Goal: Information Seeking & Learning: Learn about a topic

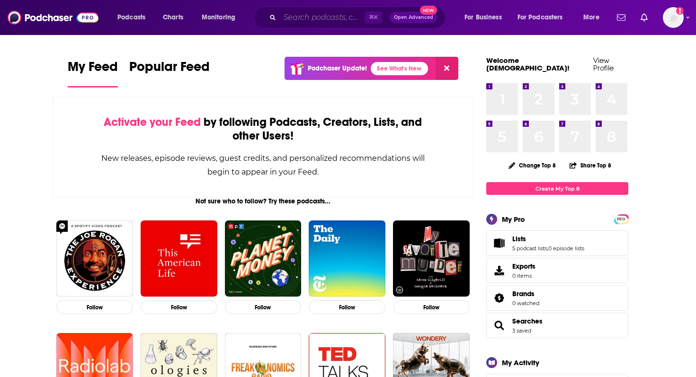
click at [314, 21] on input "Search podcasts, credits, & more..." at bounding box center [322, 17] width 85 height 15
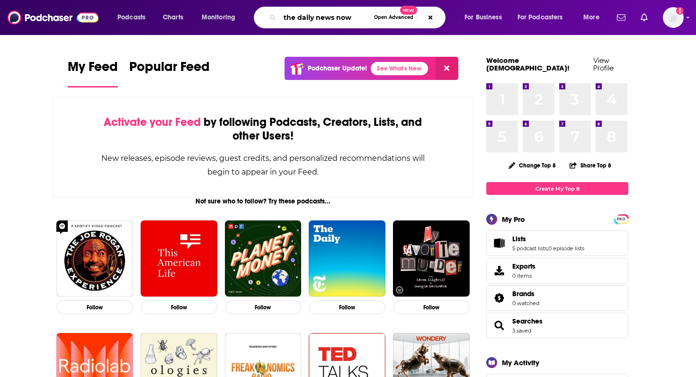
type input "the daily news now"
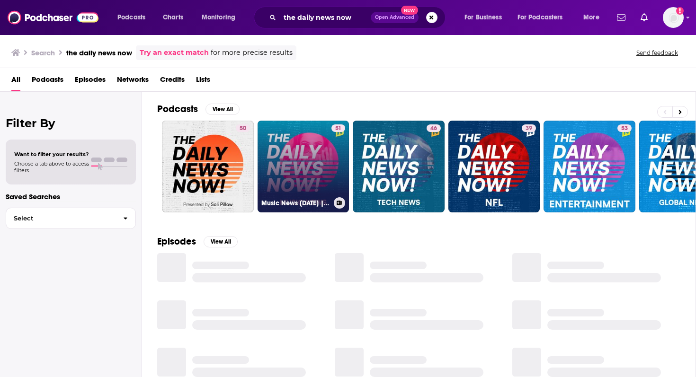
click at [341, 161] on div "51" at bounding box center [338, 160] width 14 height 73
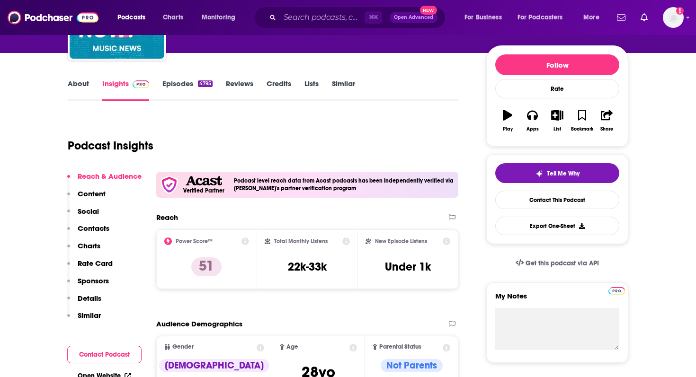
scroll to position [164, 0]
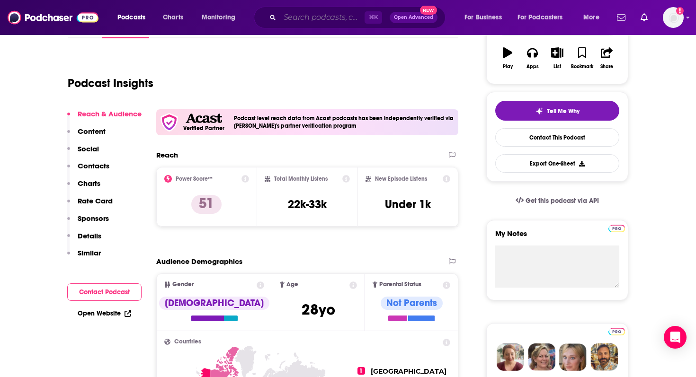
click at [308, 20] on input "Search podcasts, credits, & more..." at bounding box center [322, 17] width 85 height 15
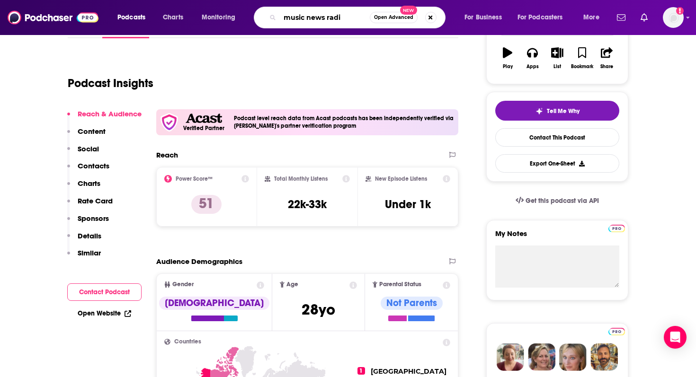
type input "music news radio"
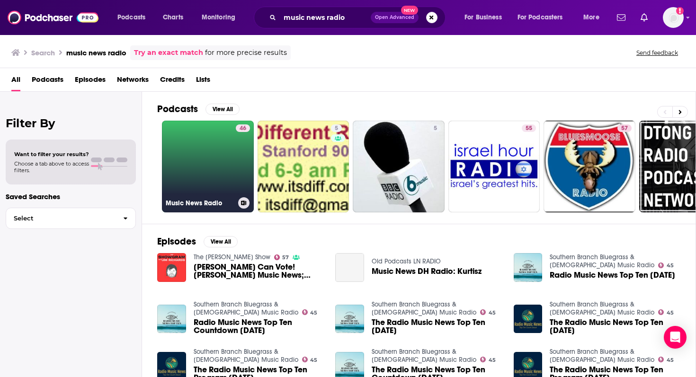
click at [209, 163] on link "46 Music News Radio" at bounding box center [208, 167] width 92 height 92
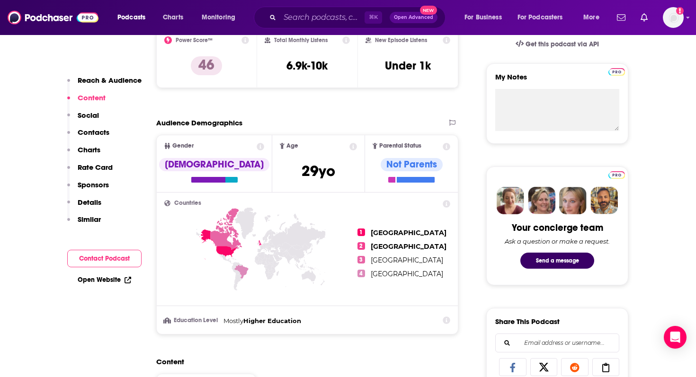
scroll to position [216, 0]
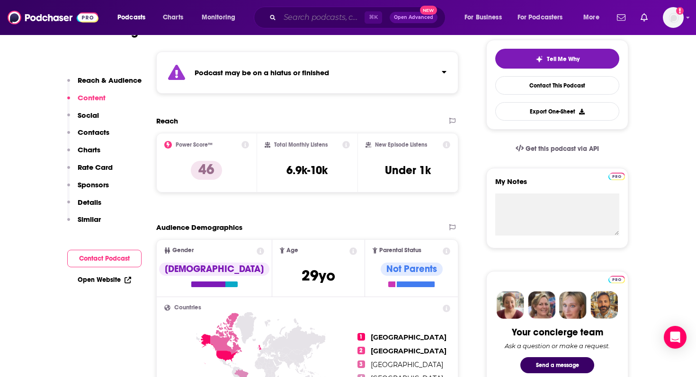
click at [323, 11] on input "Search podcasts, credits, & more..." at bounding box center [322, 17] width 85 height 15
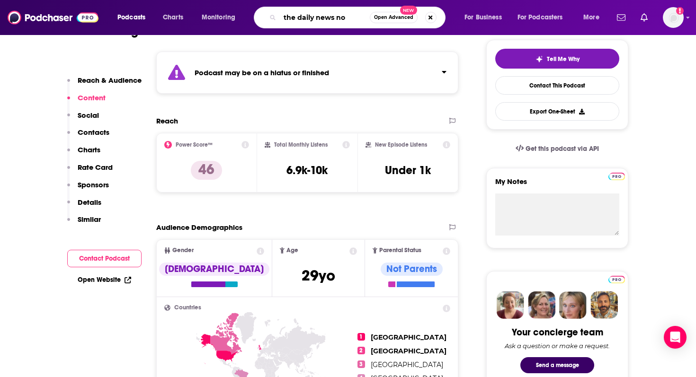
type input "the daily news now"
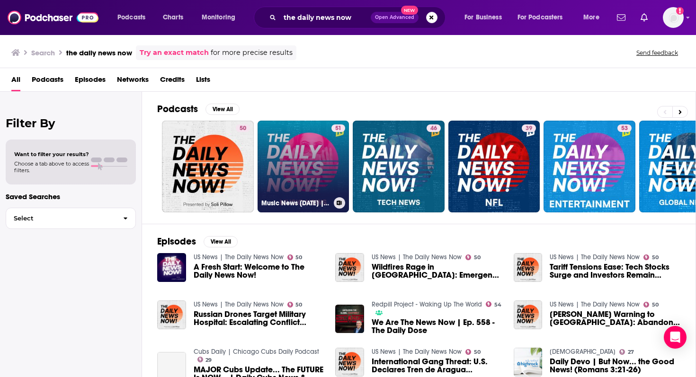
click at [301, 149] on link "51 Music News [DATE] | 2 Min News | The Daily News Now!" at bounding box center [303, 167] width 92 height 92
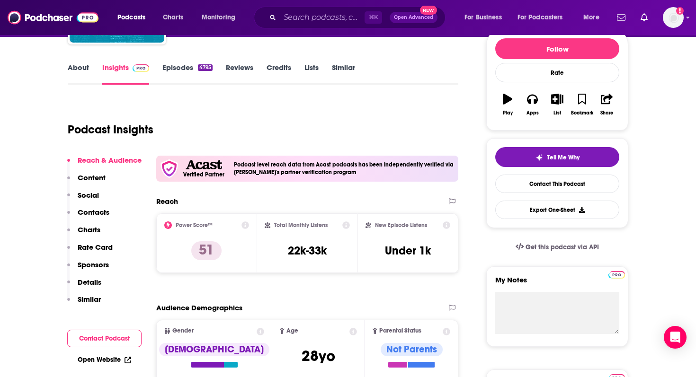
scroll to position [118, 0]
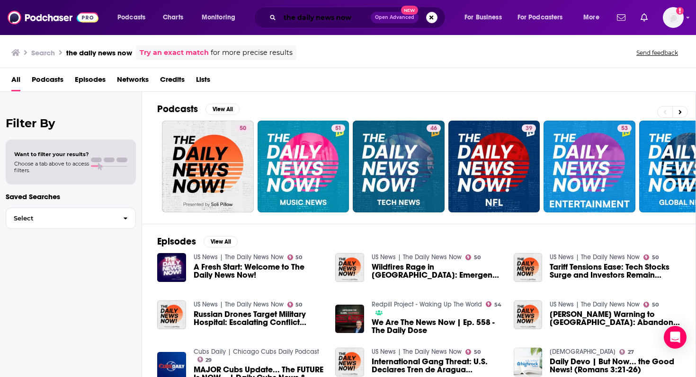
click at [329, 24] on input "the daily news now" at bounding box center [325, 17] width 91 height 15
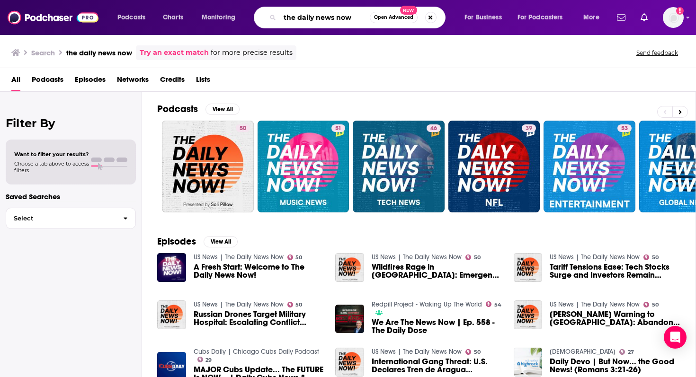
click at [329, 24] on input "the daily news now" at bounding box center [325, 17] width 90 height 15
type input "the diamond k show"
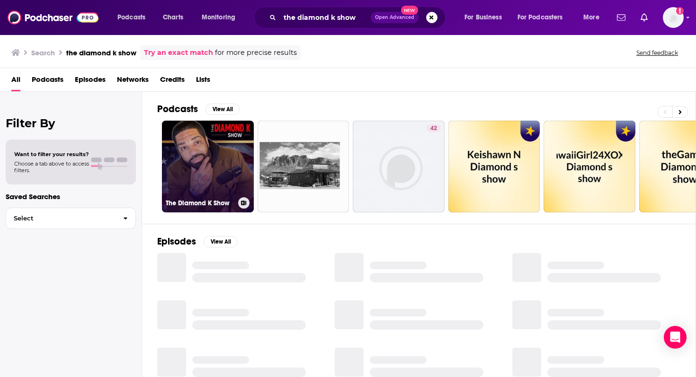
click at [218, 183] on link "The Diamond K Show" at bounding box center [208, 167] width 92 height 92
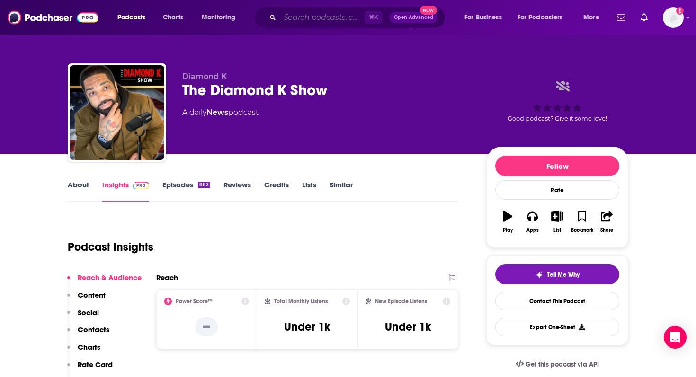
click at [327, 19] on input "Search podcasts, credits, & more..." at bounding box center [322, 17] width 85 height 15
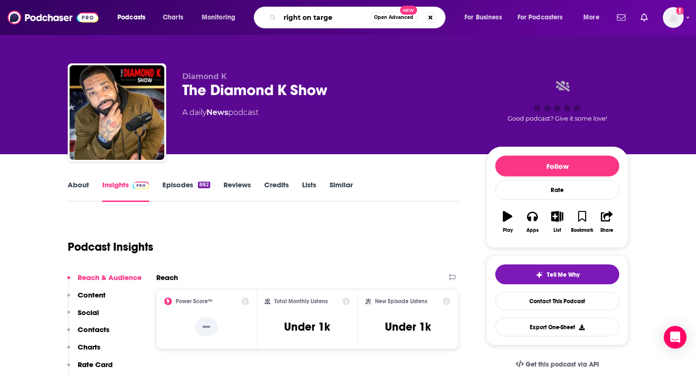
type input "right on target"
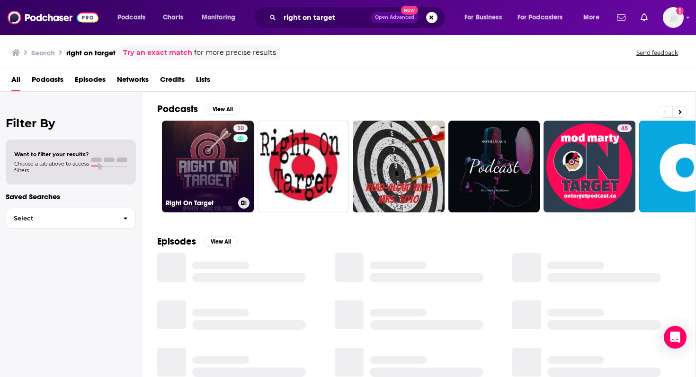
click at [214, 169] on link "30 Right On Target" at bounding box center [208, 167] width 92 height 92
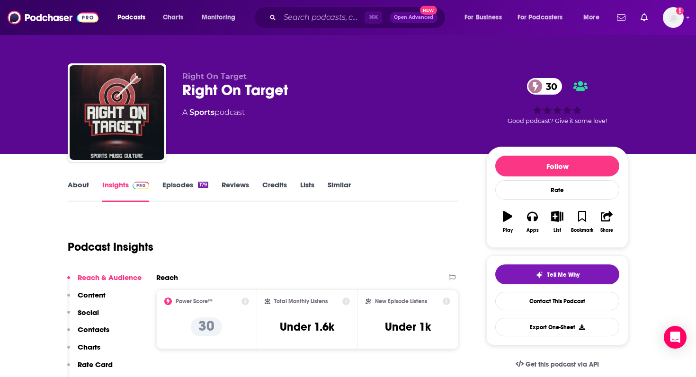
scroll to position [16, 0]
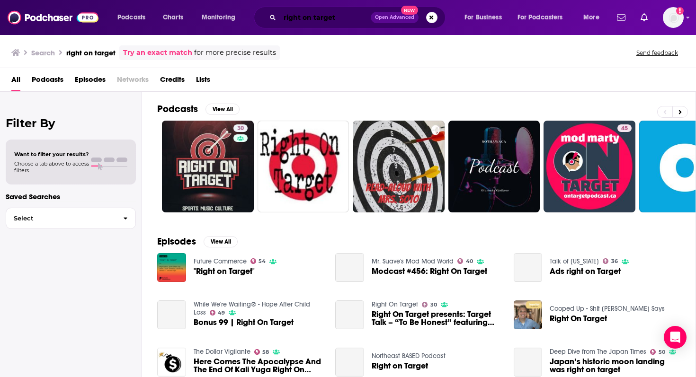
click at [316, 22] on input "right on target" at bounding box center [325, 17] width 91 height 15
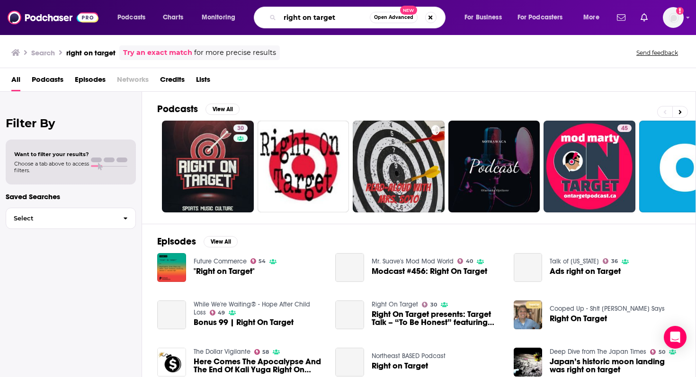
click at [316, 22] on input "right on target" at bounding box center [325, 17] width 90 height 15
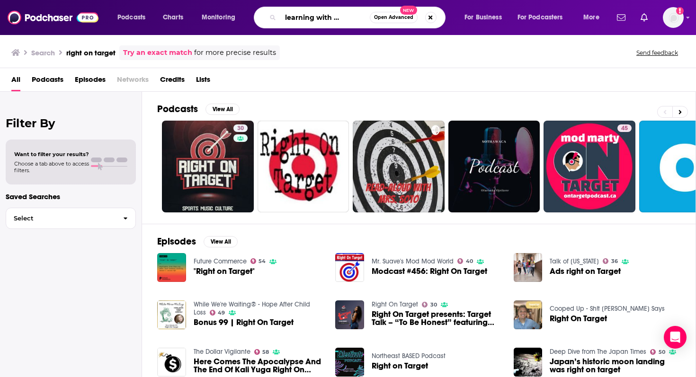
scroll to position [0, 28]
type input "higher learning with [PERSON_NAME]"
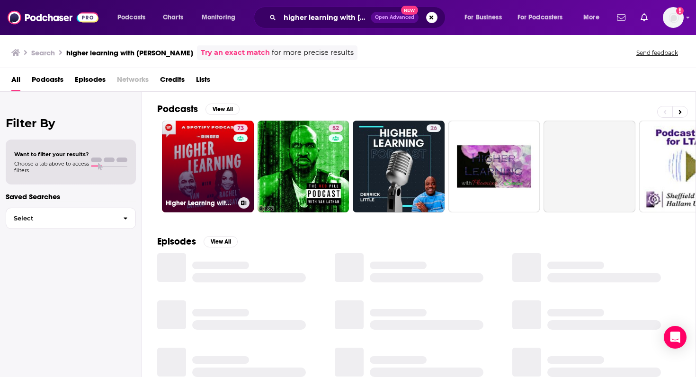
click at [206, 159] on link "73 Higher Learning with [PERSON_NAME] and [PERSON_NAME]" at bounding box center [208, 167] width 92 height 92
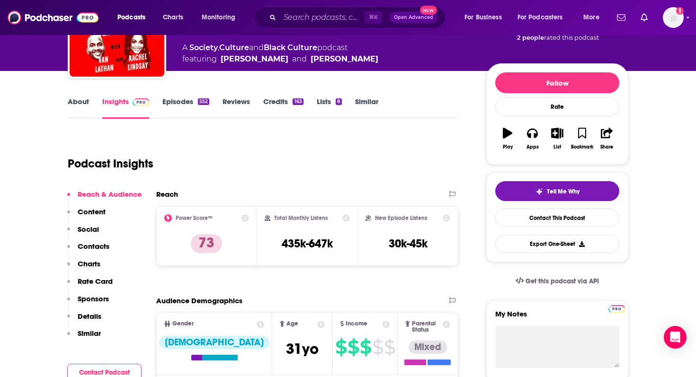
scroll to position [82, 0]
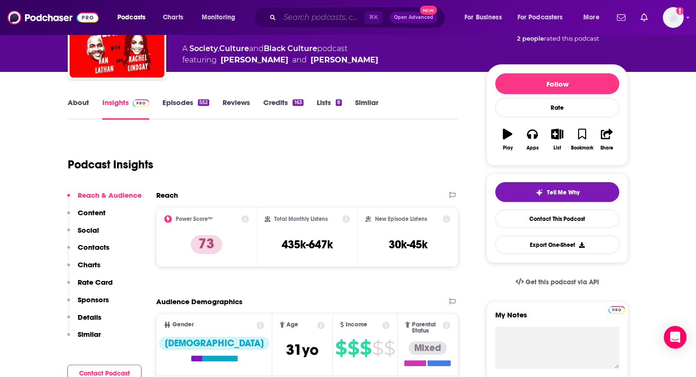
click at [303, 18] on input "Search podcasts, credits, & more..." at bounding box center [322, 17] width 85 height 15
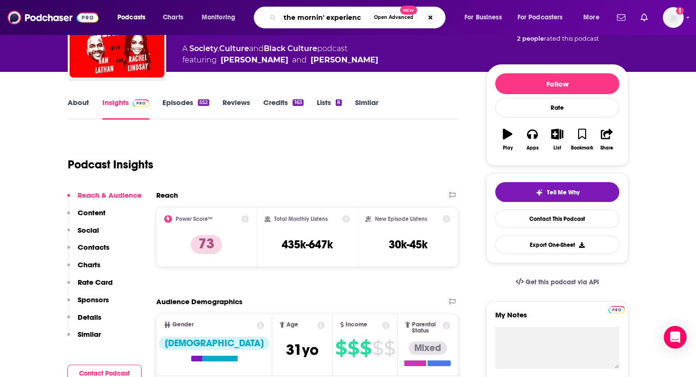
type input "the mornin' experience"
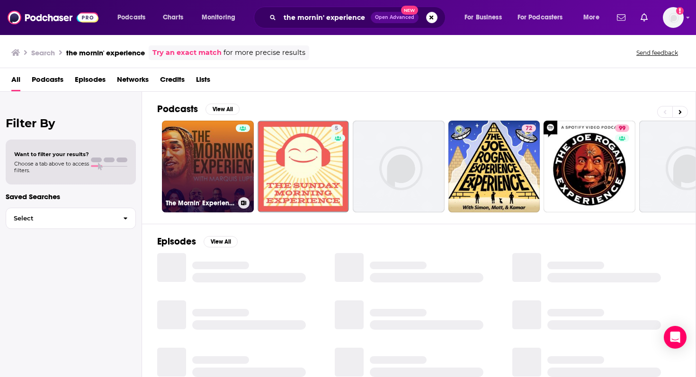
click at [214, 182] on link "The Mornin' Experience W/ [PERSON_NAME]" at bounding box center [208, 167] width 92 height 92
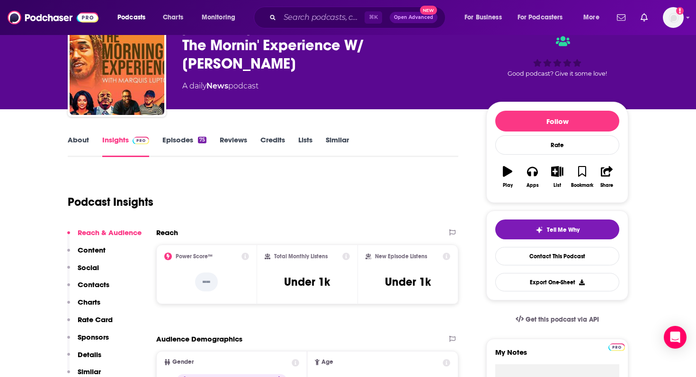
scroll to position [60, 0]
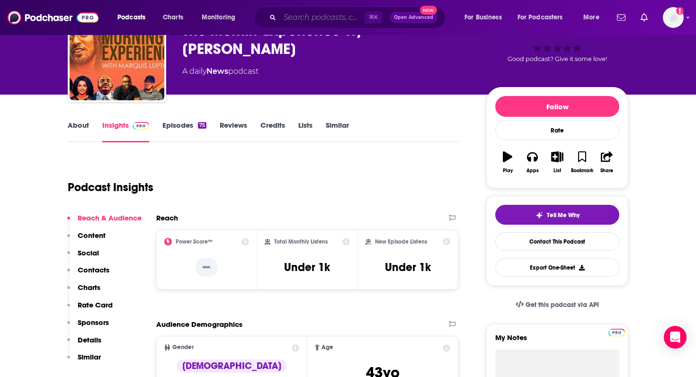
click at [320, 20] on input "Search podcasts, credits, & more..." at bounding box center [322, 17] width 85 height 15
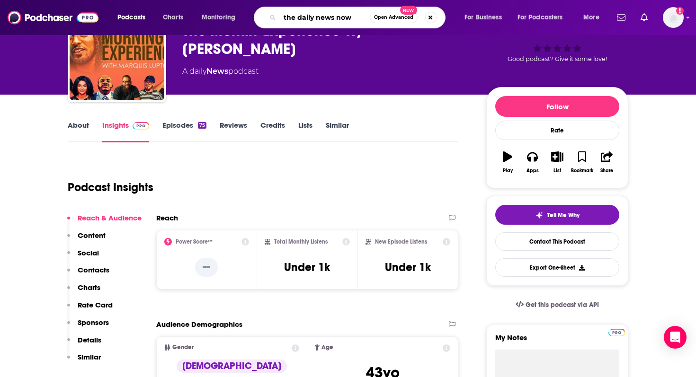
type input "the daily news now!"
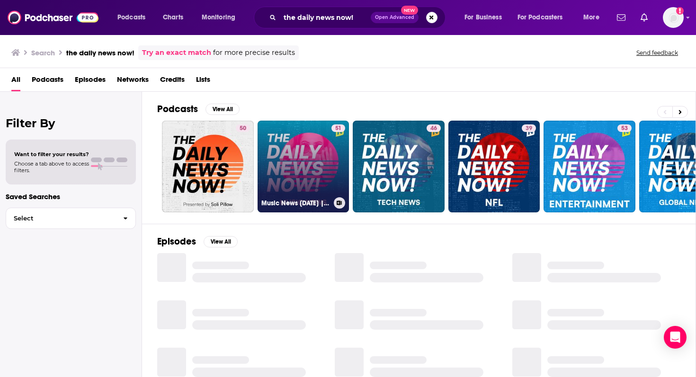
click at [313, 184] on link "51 Music News [DATE] | 2 Min News | The Daily News Now!" at bounding box center [303, 167] width 92 height 92
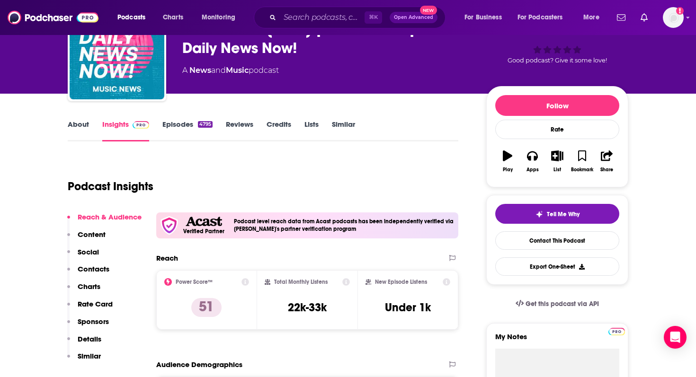
scroll to position [84, 0]
